Goal: Task Accomplishment & Management: Use online tool/utility

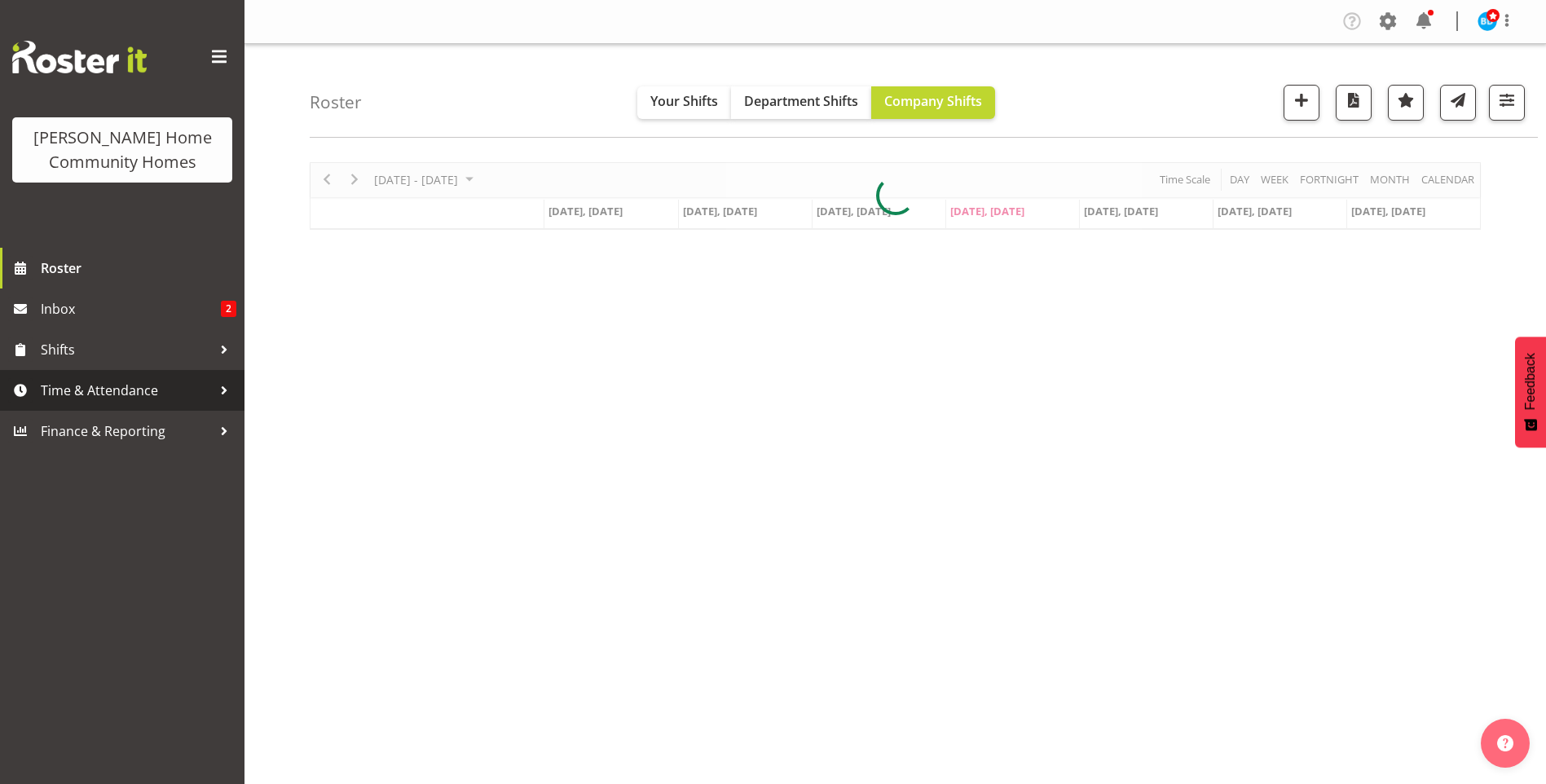
click at [113, 395] on span "Time & Attendance" at bounding box center [126, 391] width 172 height 25
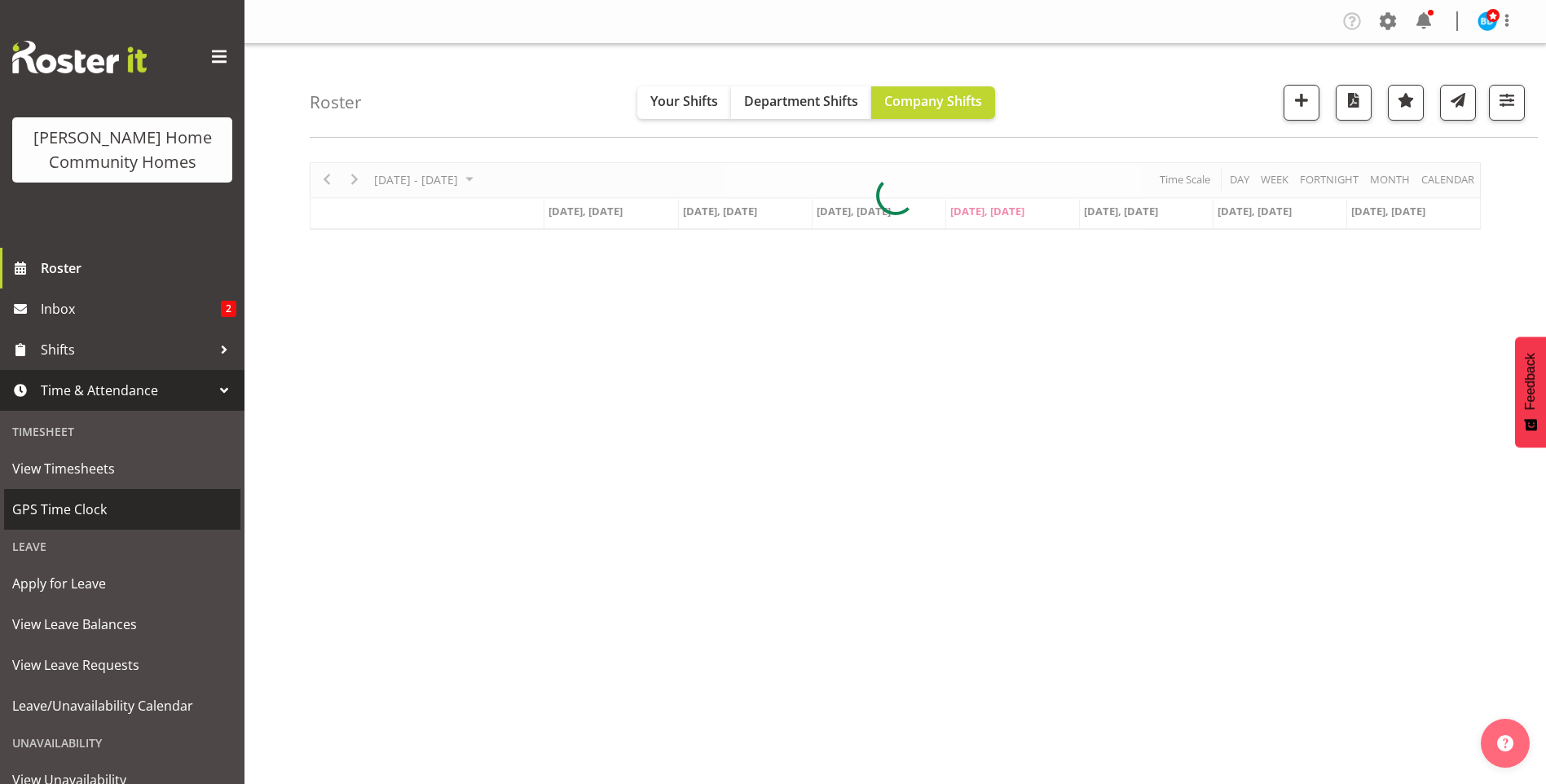
click at [99, 516] on span "GPS Time Clock" at bounding box center [122, 509] width 220 height 25
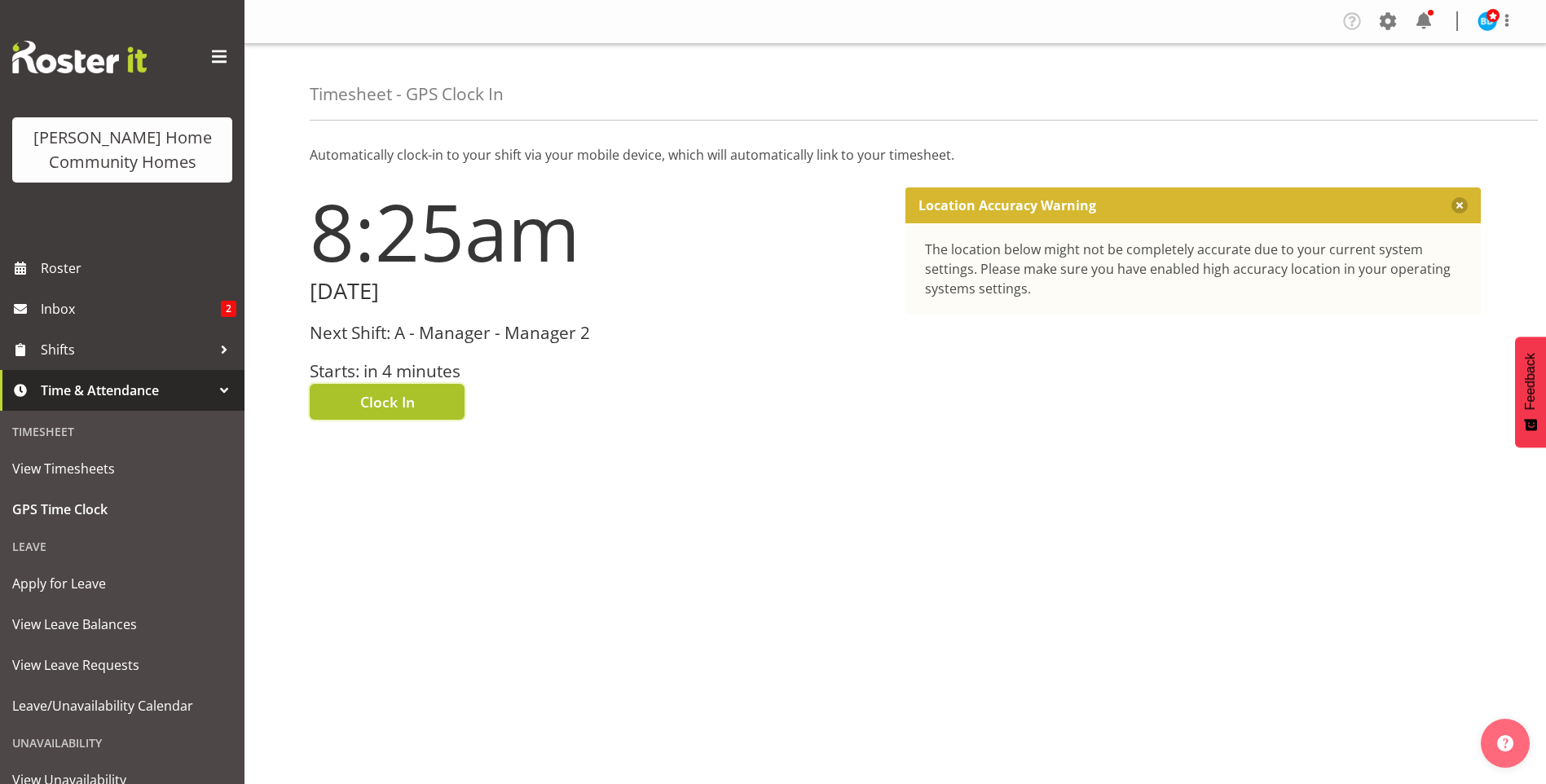
click at [395, 401] on span "Clock In" at bounding box center [388, 401] width 54 height 21
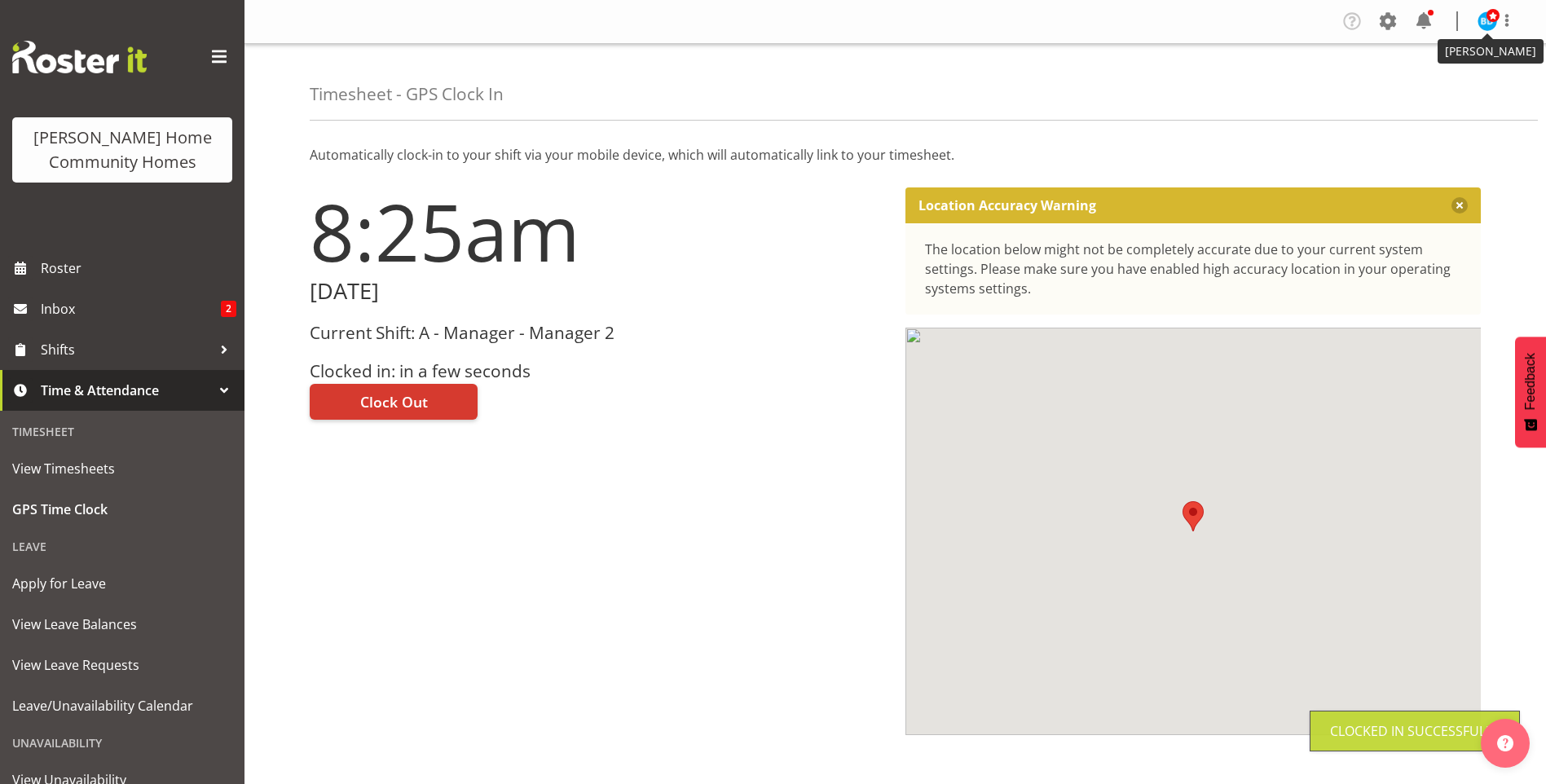
click at [1492, 29] on img at bounding box center [1487, 21] width 20 height 20
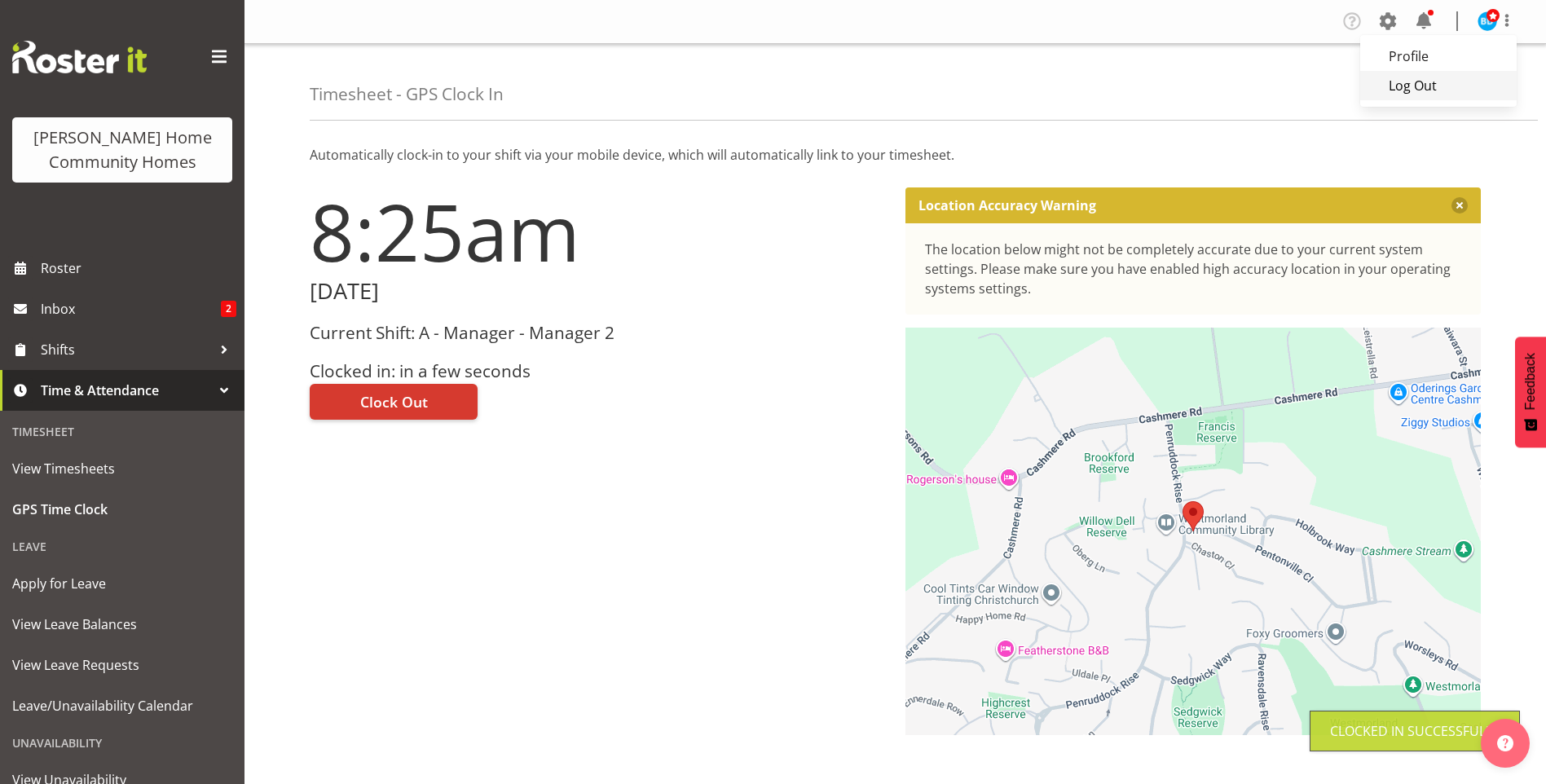
click at [1444, 82] on link "Log Out" at bounding box center [1438, 86] width 157 height 30
